Goal: Information Seeking & Learning: Learn about a topic

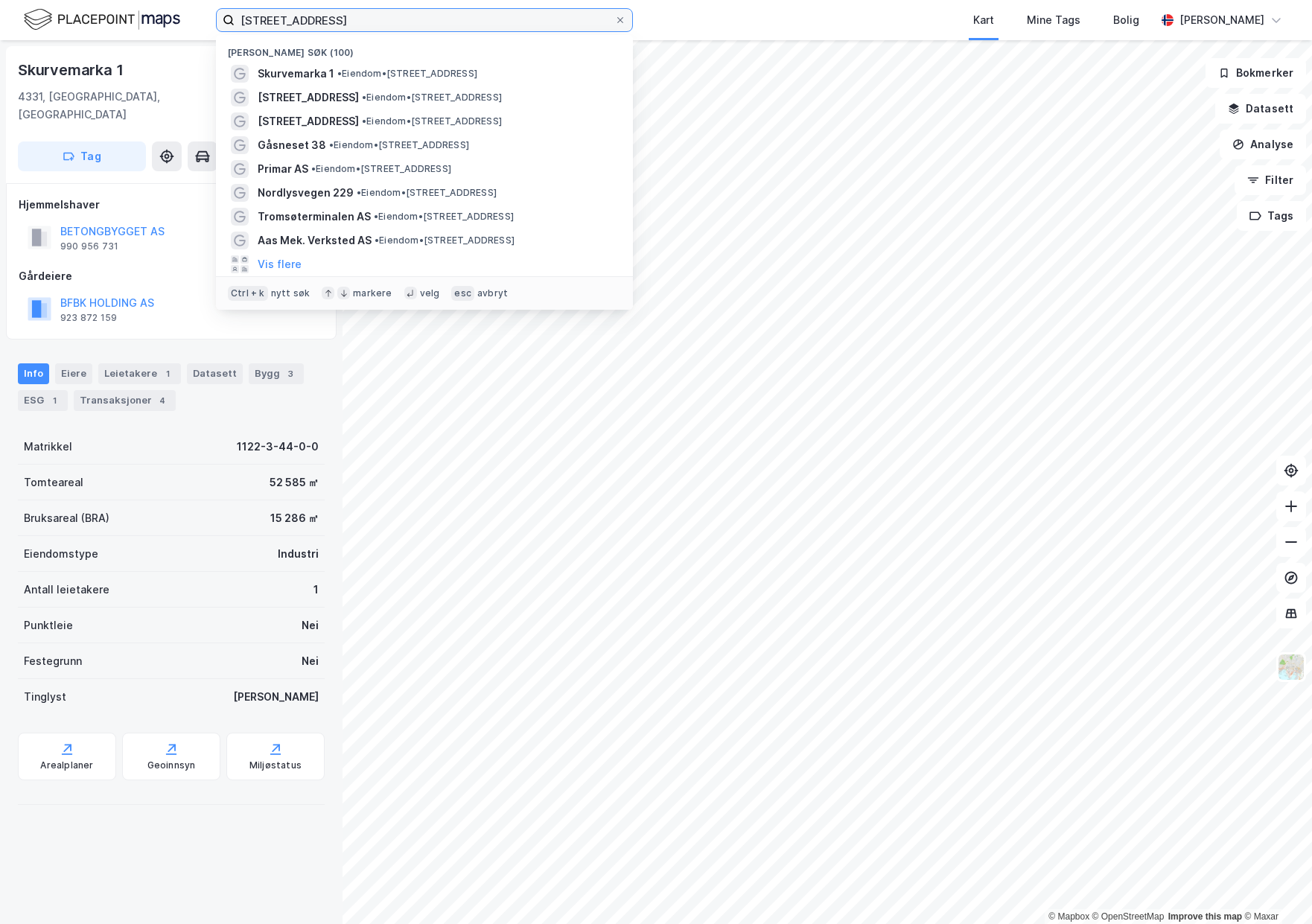
drag, startPoint x: 426, startPoint y: 23, endPoint x: 203, endPoint y: 18, distance: 223.1
click at [203, 18] on div "Skurvemarka 1, 4331 [PERSON_NAME] søk (100) Skurvemarka 1 • Eiendom • [STREET_A…" at bounding box center [656, 20] width 1312 height 40
click at [242, 822] on div "Skurvemarka 1 4331, [GEOGRAPHIC_DATA], [GEOGRAPHIC_DATA] Gjesdal, 3/44 Tag Hjem…" at bounding box center [171, 482] width 342 height 884
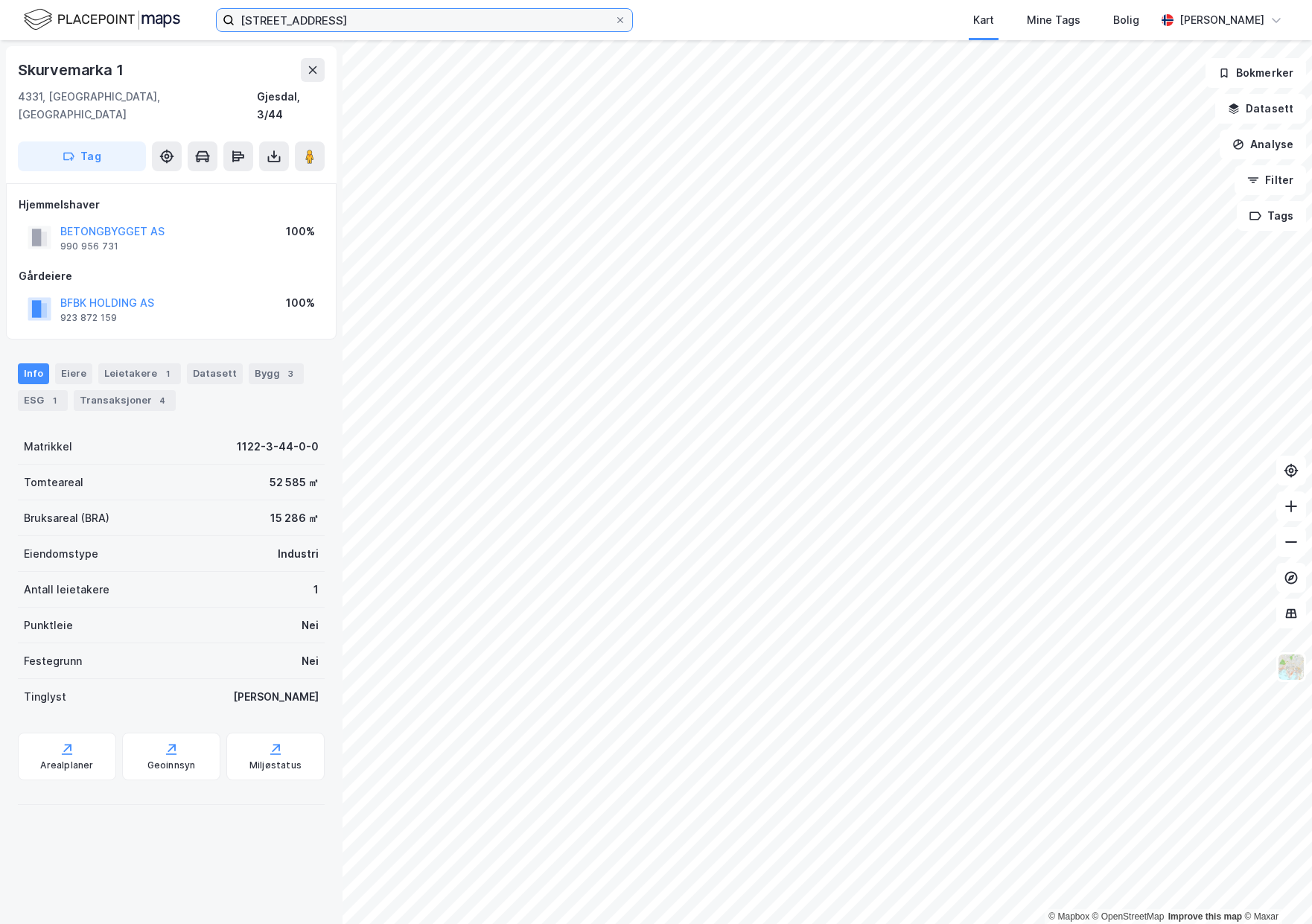
click at [411, 10] on input "[STREET_ADDRESS]" at bounding box center [425, 19] width 380 height 22
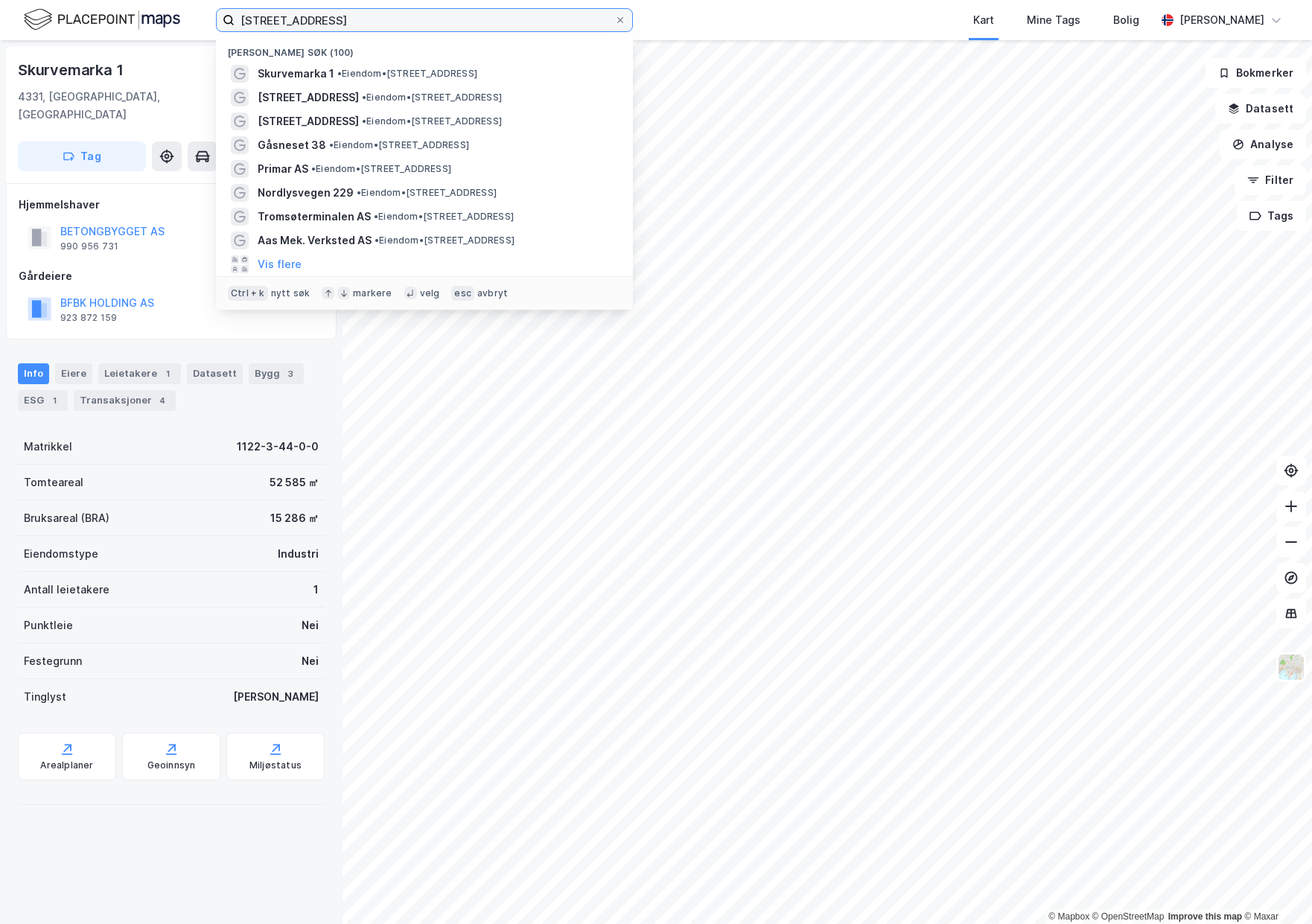
drag, startPoint x: 411, startPoint y: 16, endPoint x: 110, endPoint y: 18, distance: 301.0
click at [110, 18] on div "Skurvemarka 1, 4331 [PERSON_NAME] søk (100) Skurvemarka 1 • Eiendom • [STREET_A…" at bounding box center [656, 20] width 1312 height 40
click at [399, 21] on input "[STREET_ADDRESS]" at bounding box center [425, 19] width 380 height 22
drag, startPoint x: 407, startPoint y: 17, endPoint x: 136, endPoint y: 4, distance: 271.3
click at [136, 4] on div "Skurvemarka 1, 4331 [PERSON_NAME] søk (100) Skurvemarka 1 • Eiendom • [STREET_A…" at bounding box center [656, 20] width 1312 height 40
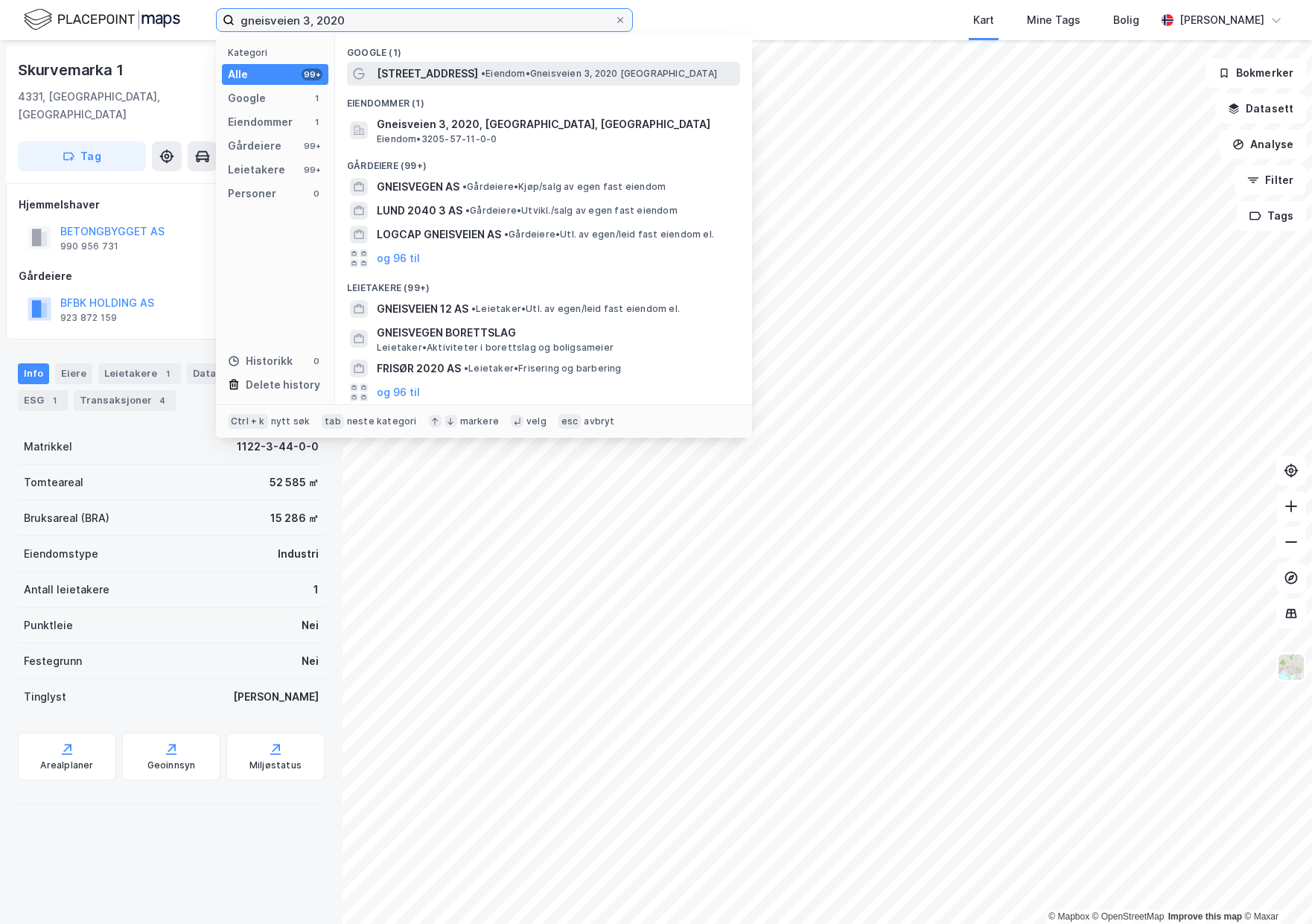
type input "gneisveien 3, 2020"
click at [481, 75] on span "• Eiendom • Gneisveien 3, 2020 [GEOGRAPHIC_DATA]" at bounding box center [599, 74] width 236 height 12
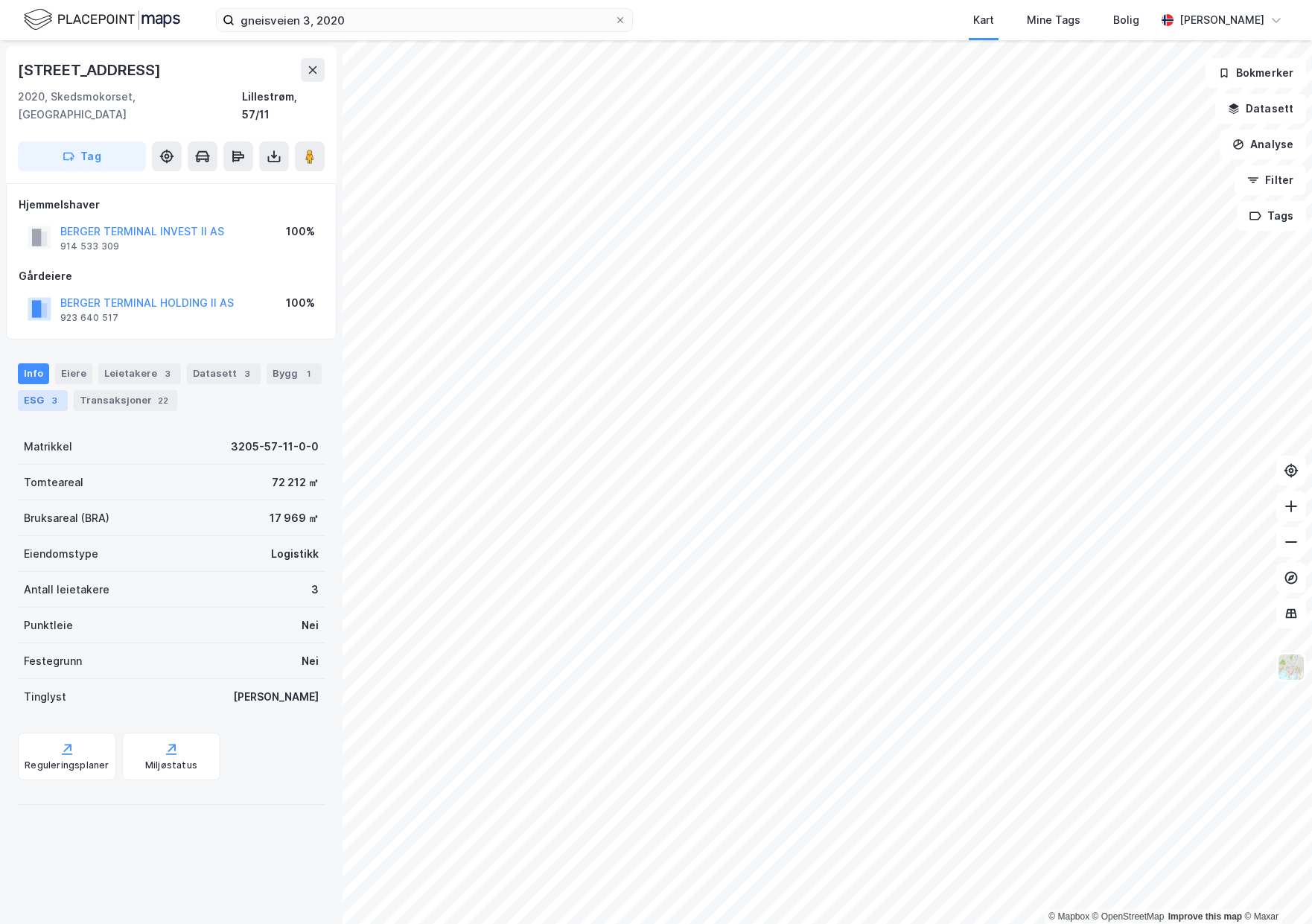
click at [42, 390] on div "ESG 3" at bounding box center [42, 400] width 50 height 21
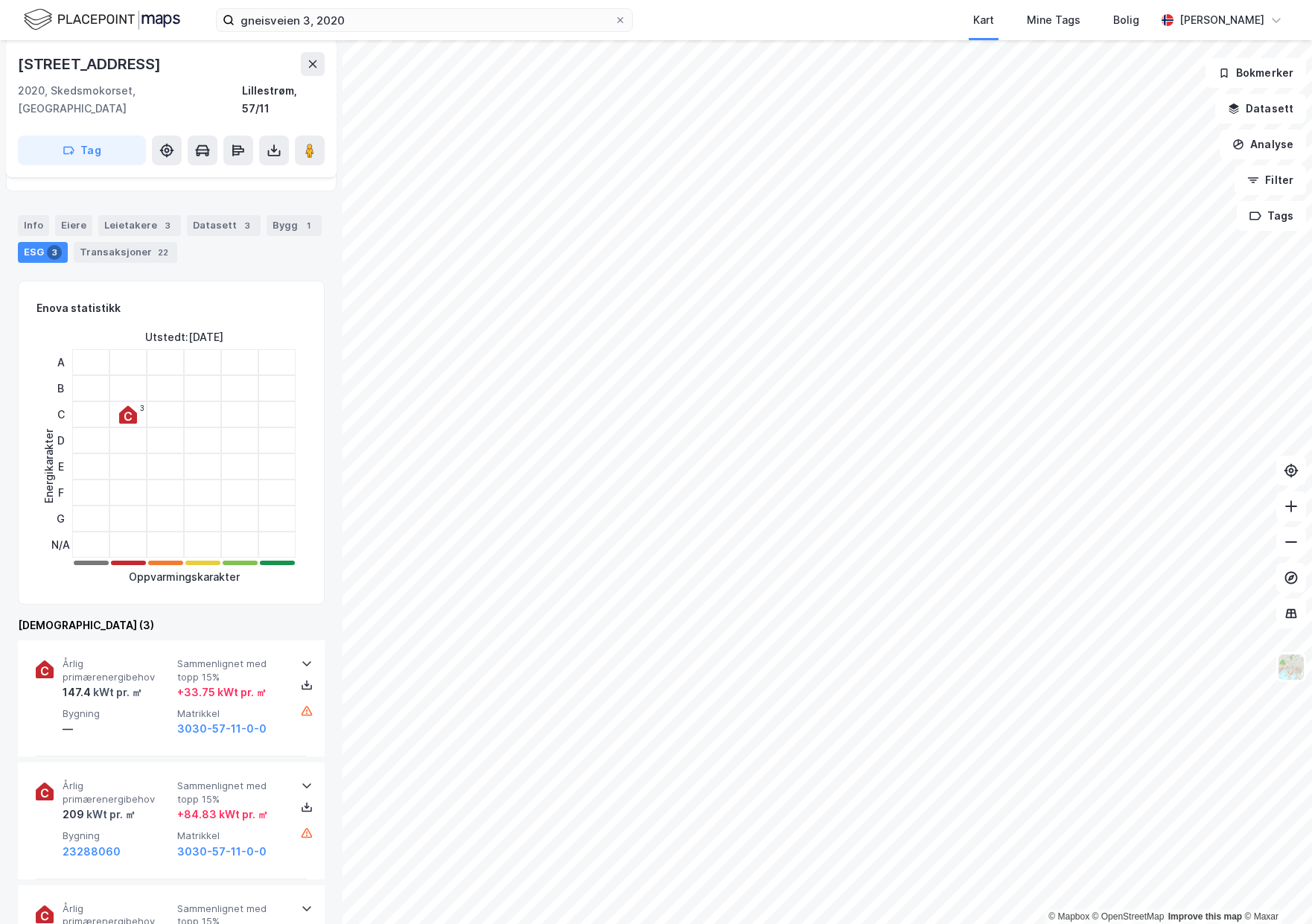
scroll to position [149, 0]
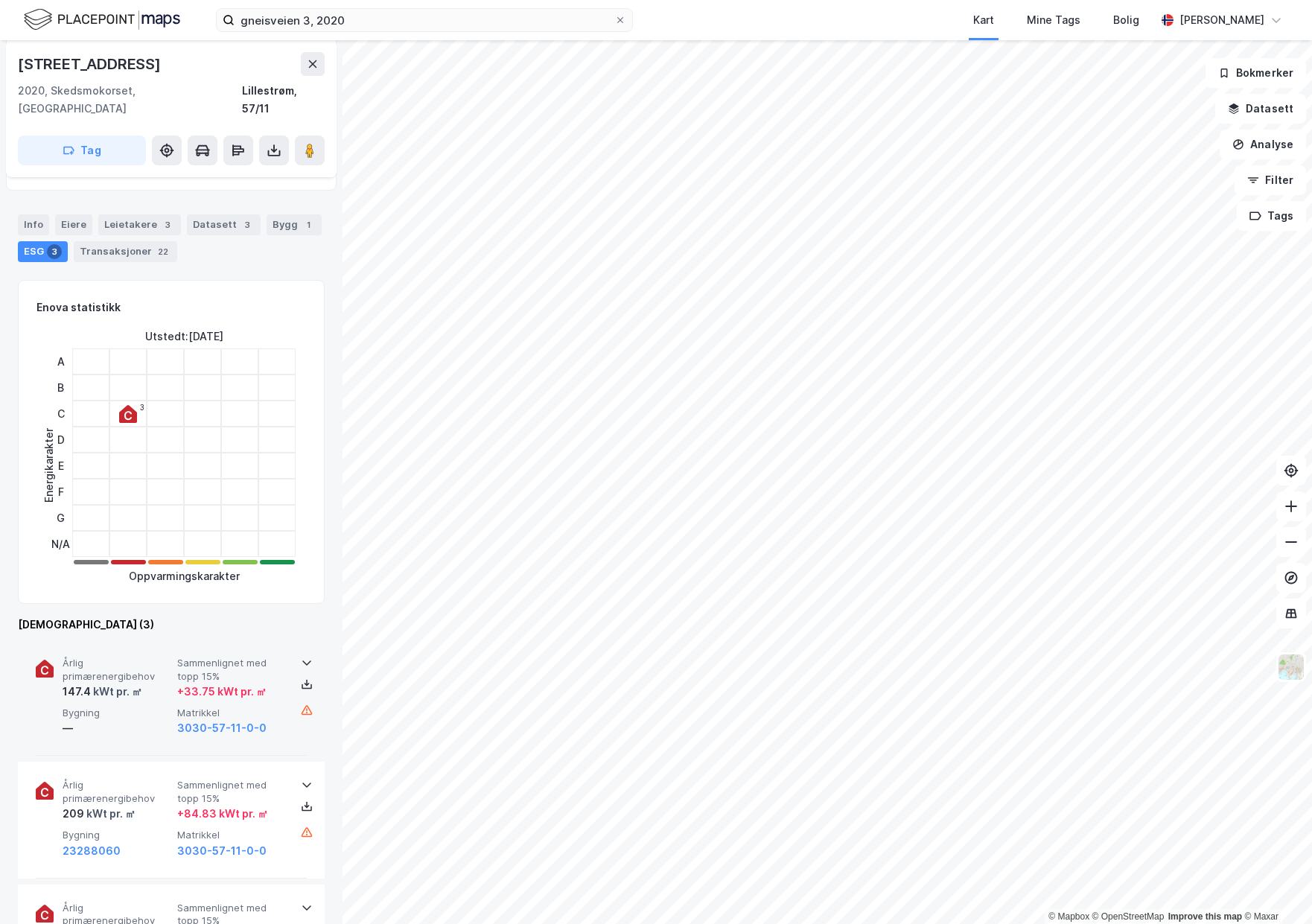
click at [202, 661] on span "Sammenlignet med topp 15%" at bounding box center [231, 670] width 109 height 26
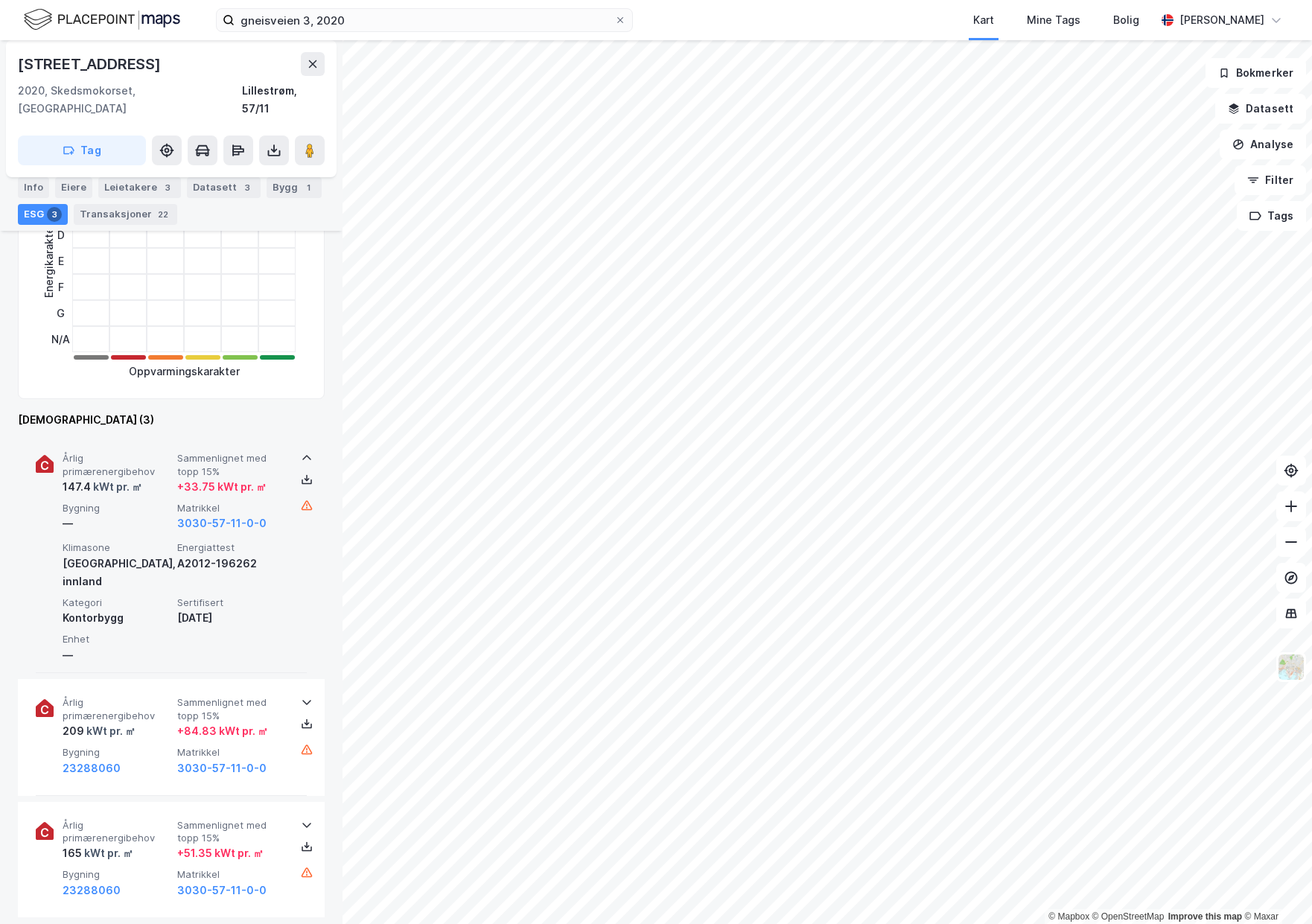
scroll to position [447, 0]
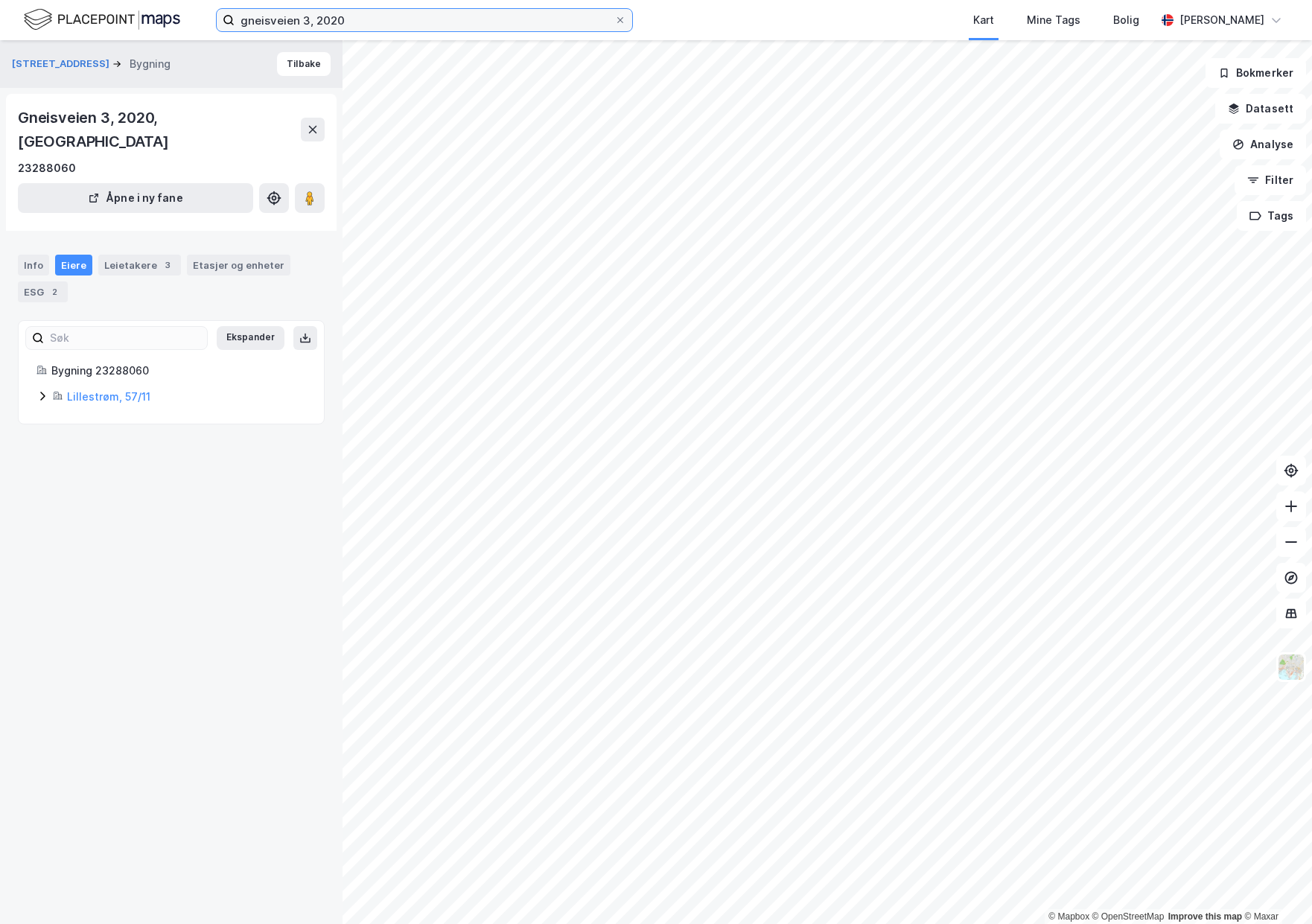
click at [485, 22] on input "gneisveien 3, 2020" at bounding box center [425, 19] width 380 height 22
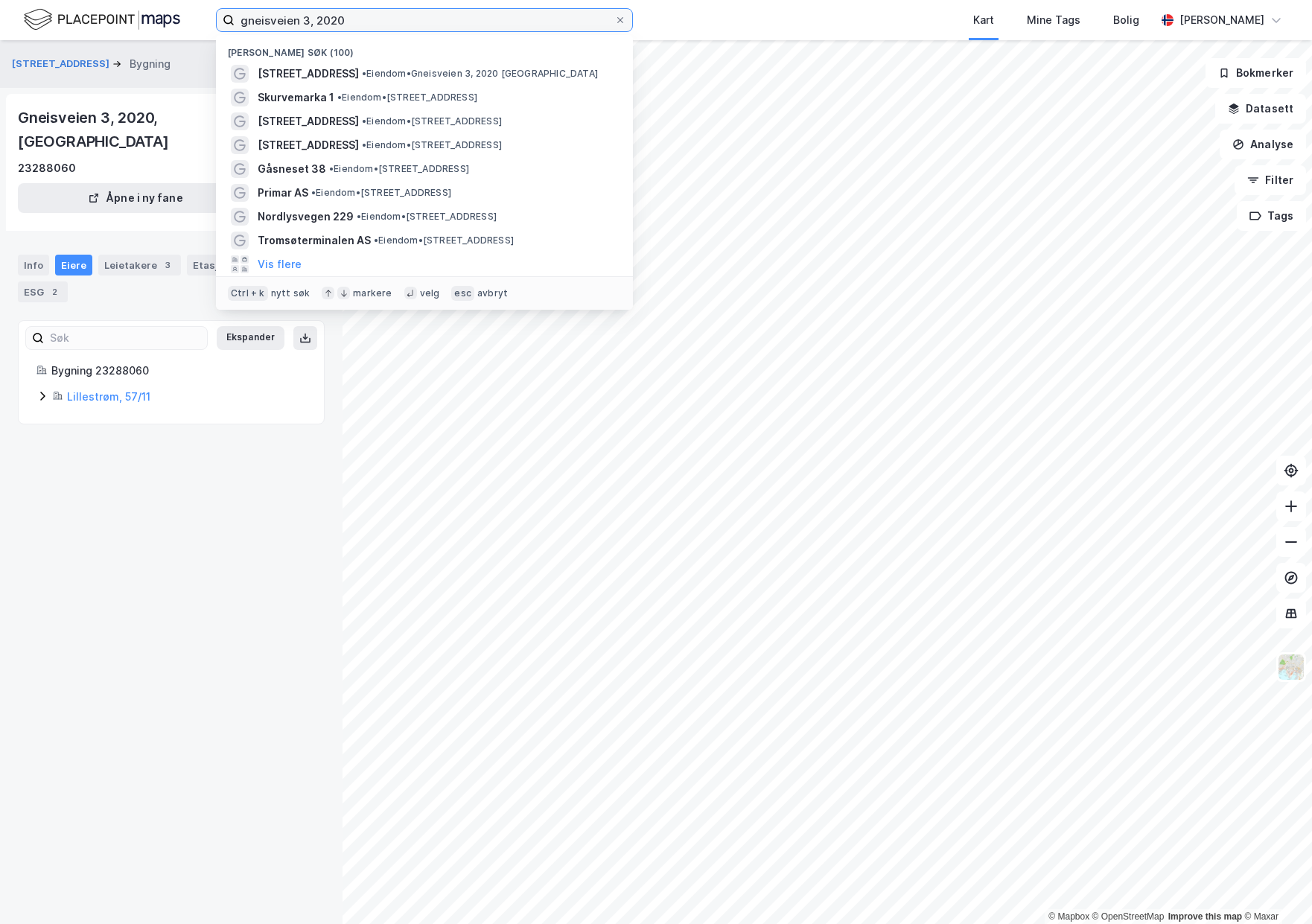
drag, startPoint x: 441, startPoint y: 18, endPoint x: 152, endPoint y: -11, distance: 290.5
click at [152, 0] on html "gneisveien 3, 2020 [GEOGRAPHIC_DATA] søk (100) Gneisveien 3 • Eiendom • Gneisve…" at bounding box center [656, 462] width 1312 height 924
click at [311, 504] on div "Gneisveien 3 Bygning Tilbake Gneisveien 3, 2020, [GEOGRAPHIC_DATA] 23288060 Åpn…" at bounding box center [171, 482] width 342 height 884
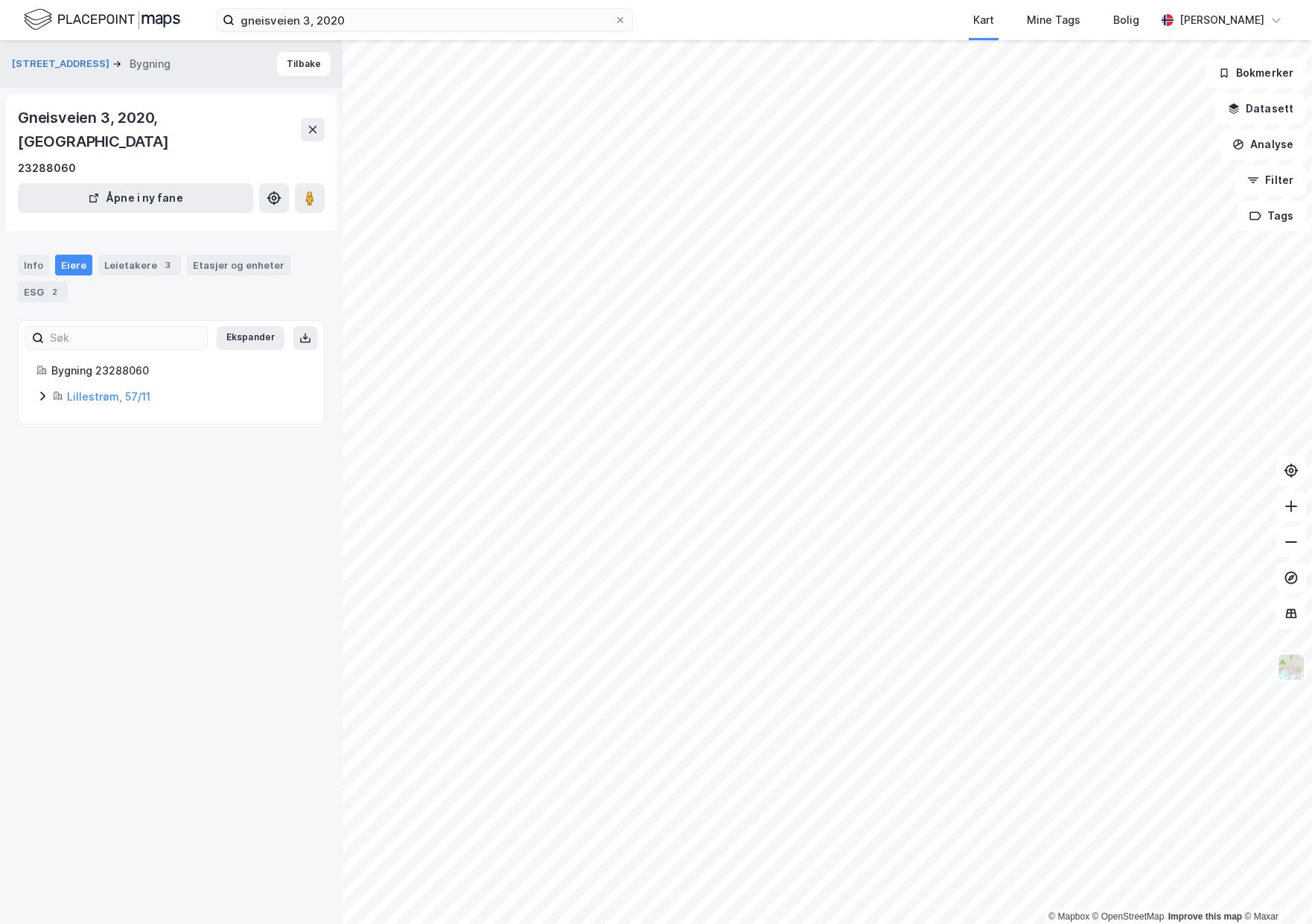
click at [189, 533] on div "Gneisveien 3 Bygning Tilbake Gneisveien 3, 2020, [GEOGRAPHIC_DATA] 23288060 Åpn…" at bounding box center [171, 482] width 342 height 884
click at [122, 254] on div "Leietakere 3" at bounding box center [140, 265] width 83 height 21
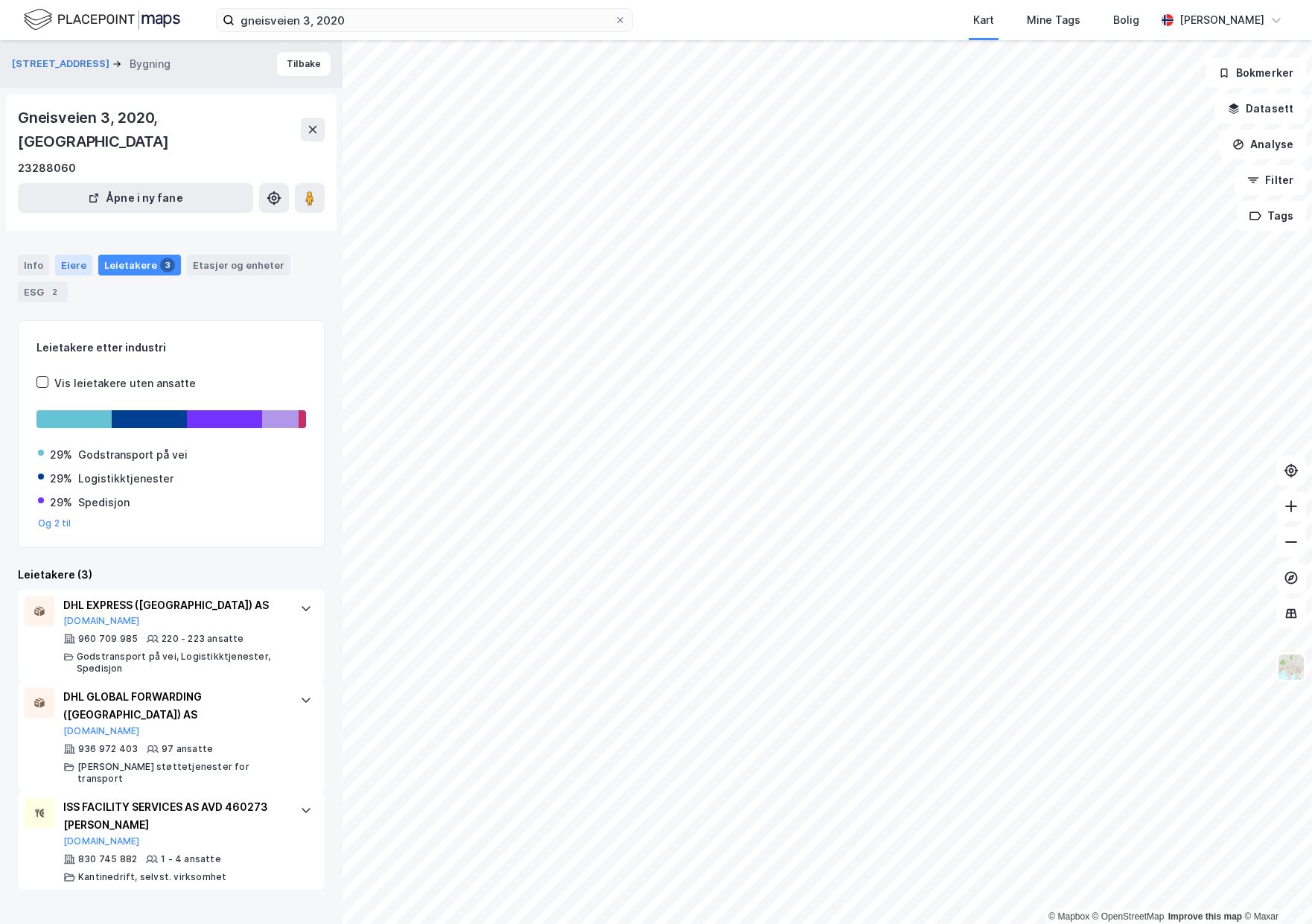
click at [62, 254] on div "Eiere" at bounding box center [74, 265] width 37 height 21
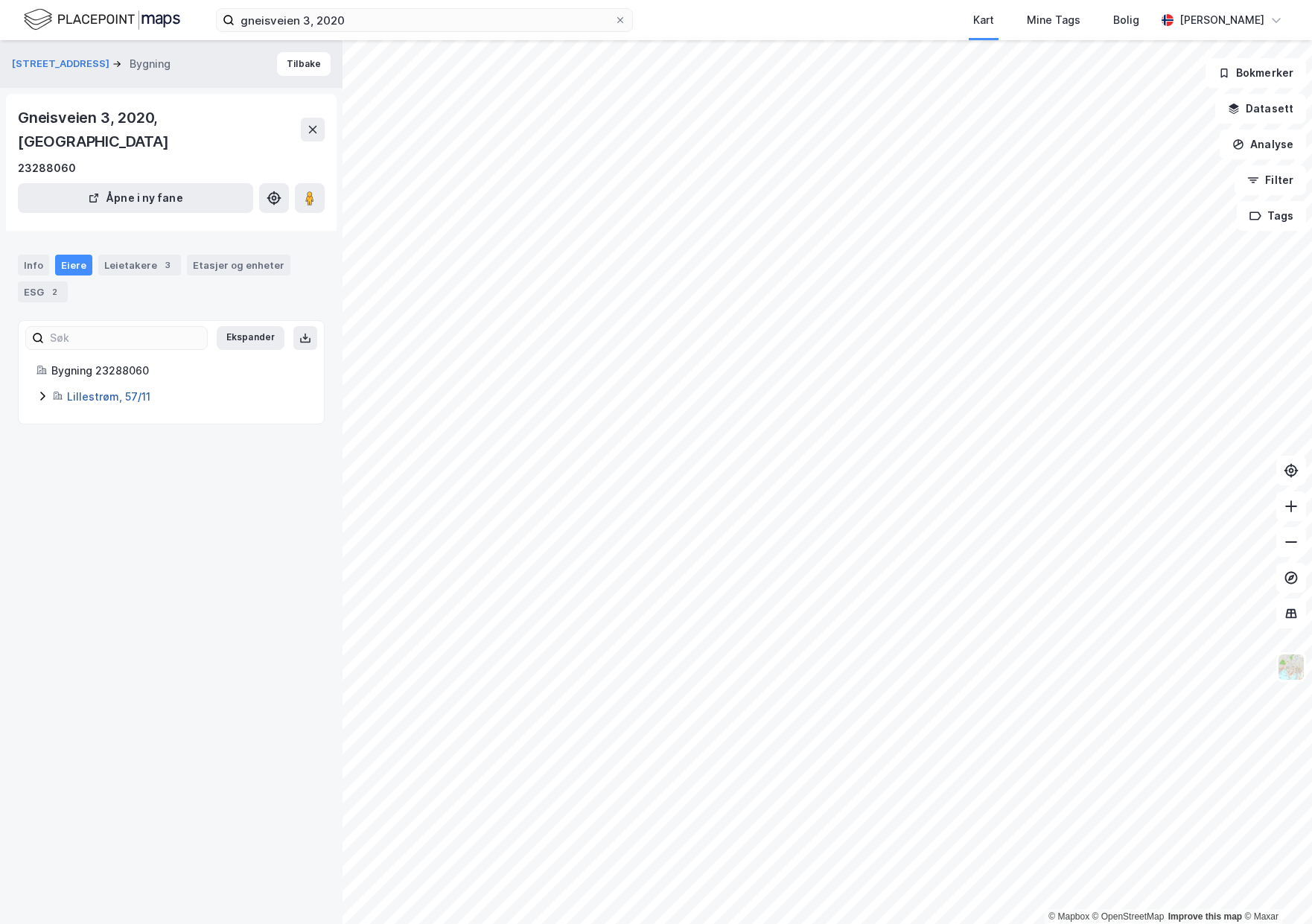
click at [75, 390] on link "Lillestrøm, 57/11" at bounding box center [108, 396] width 84 height 12
